Goal: Transaction & Acquisition: Purchase product/service

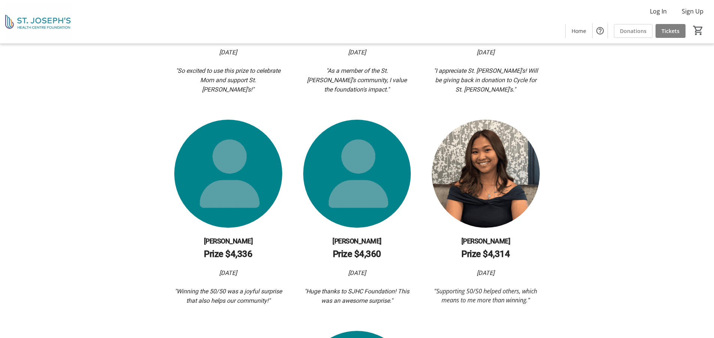
scroll to position [712, 0]
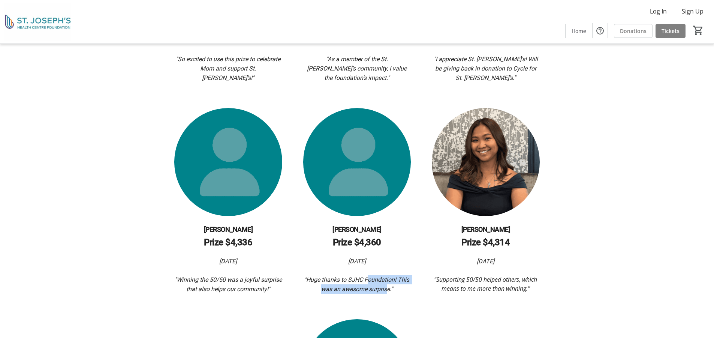
drag, startPoint x: 370, startPoint y: 269, endPoint x: 387, endPoint y: 291, distance: 27.8
click at [387, 291] on div "[PERSON_NAME] Prize $4,360 [DATE] "Huge thanks to SJHC Foundation! This was an …" at bounding box center [357, 204] width 117 height 193
click at [370, 286] on div "[PERSON_NAME] Prize $4,360 [DATE] "Huge thanks to SJHC Foundation! This was an …" at bounding box center [357, 204] width 117 height 193
drag, startPoint x: 475, startPoint y: 280, endPoint x: 522, endPoint y: 257, distance: 52.0
click at [522, 257] on div "[DATE] "Supporting 50/50 helped others, which means to me more than winning."" at bounding box center [486, 274] width 108 height 36
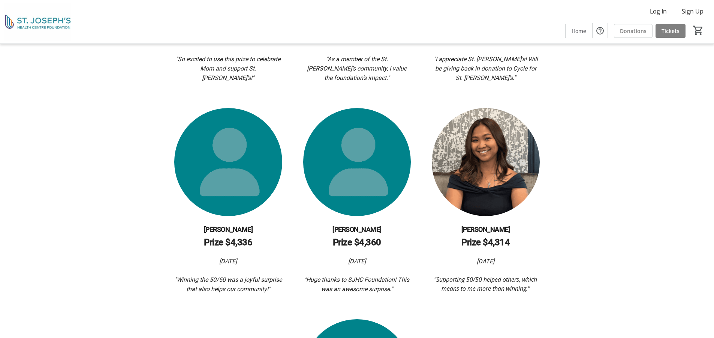
click at [514, 298] on div "[PERSON_NAME] Prize $4,411 [DATE] "So excited to use this prize to celebrate Mo…" at bounding box center [356, 188] width 467 height 601
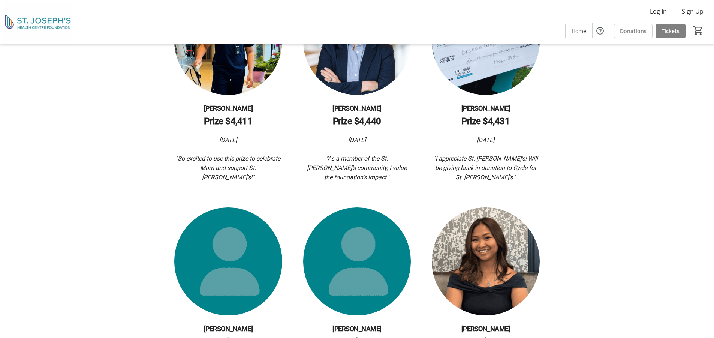
scroll to position [600, 0]
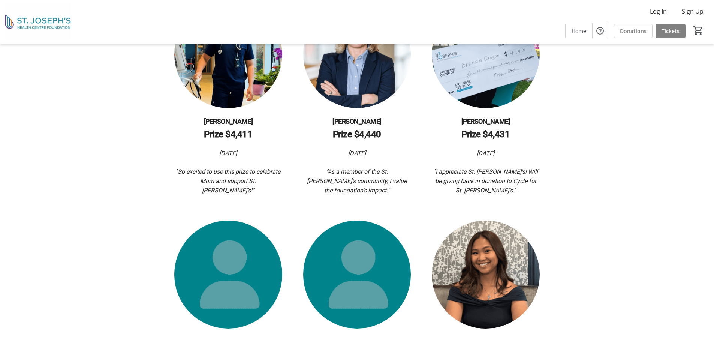
drag, startPoint x: 496, startPoint y: 164, endPoint x: 495, endPoint y: 145, distance: 18.8
click at [495, 148] on div "[DATE] "I appreciate St. [PERSON_NAME]'s! Will be giving back in donation to Cy…" at bounding box center [486, 171] width 108 height 46
click at [516, 170] on em ""I appreciate St. [PERSON_NAME]'s! Will be giving back in donation to Cycle for…" at bounding box center [487, 181] width 106 height 26
drag, startPoint x: 344, startPoint y: 163, endPoint x: 365, endPoint y: 187, distance: 31.6
click at [365, 187] on p ""As a member of the St. [PERSON_NAME]’s community, I value the foundation's imp…" at bounding box center [357, 181] width 108 height 28
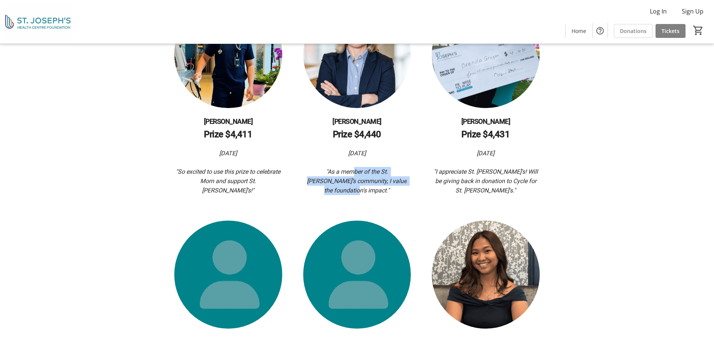
click at [365, 187] on p ""As a member of the St. [PERSON_NAME]’s community, I value the foundation's imp…" at bounding box center [357, 181] width 108 height 28
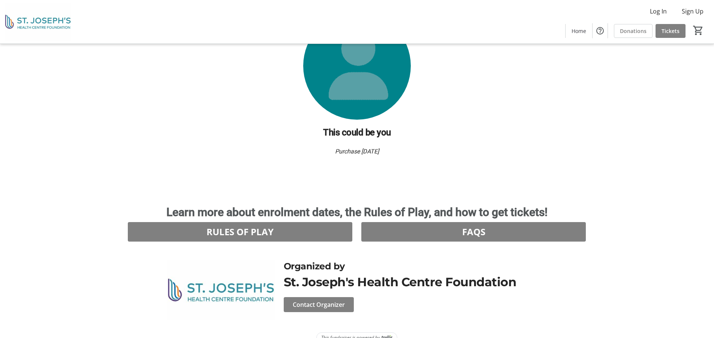
scroll to position [1026, 0]
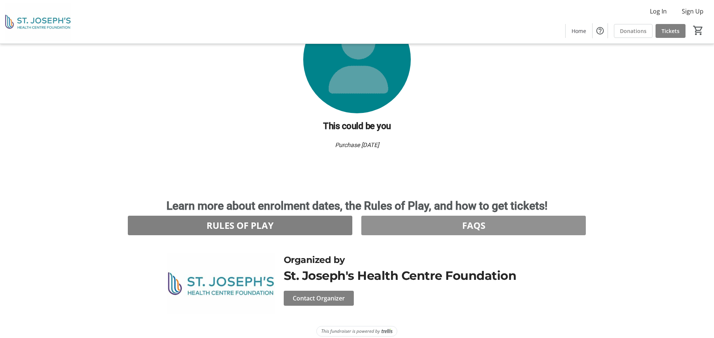
click at [457, 216] on span at bounding box center [473, 225] width 225 height 18
